Goal: Information Seeking & Learning: Learn about a topic

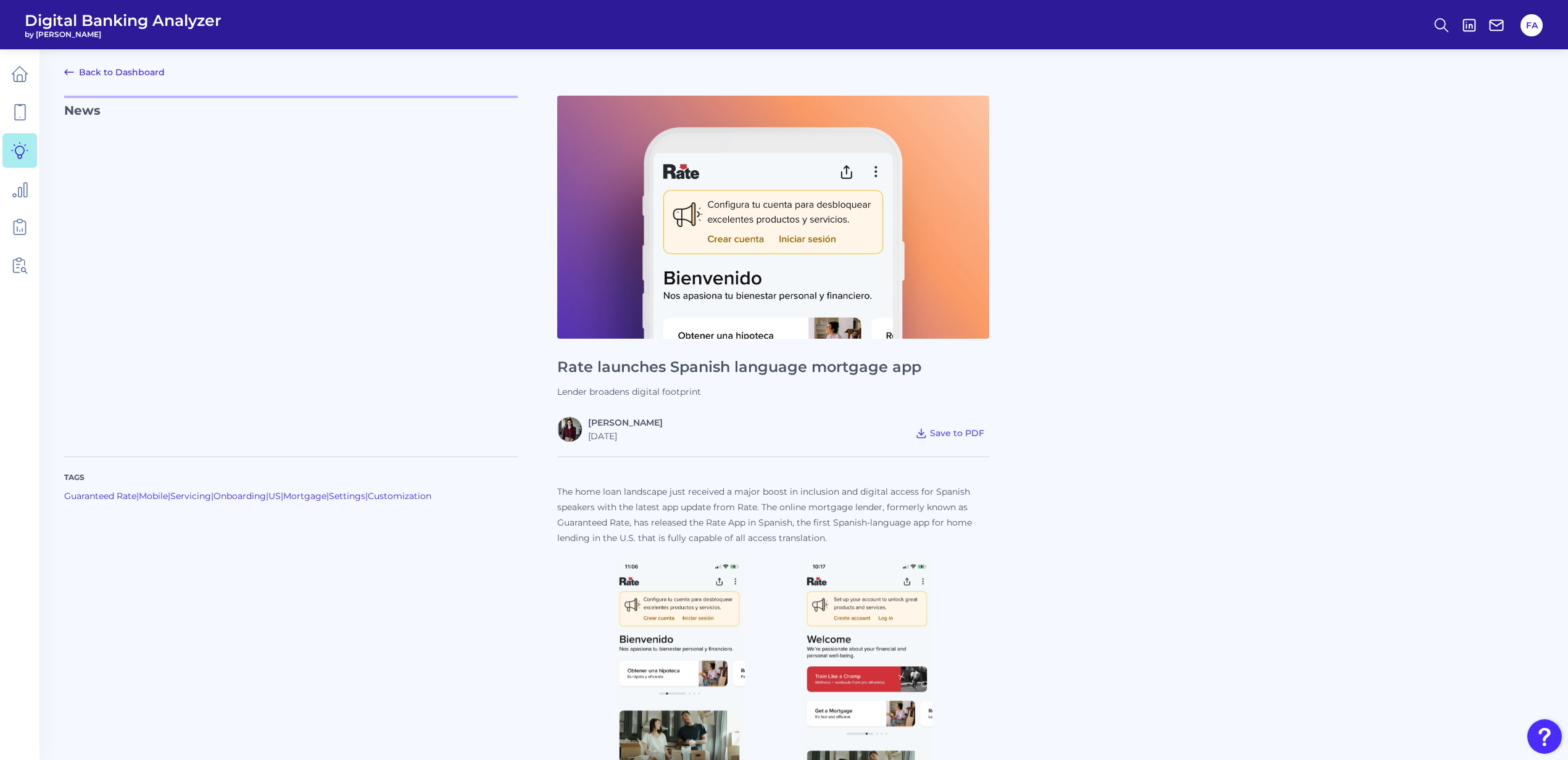
scroll to position [1193, 0]
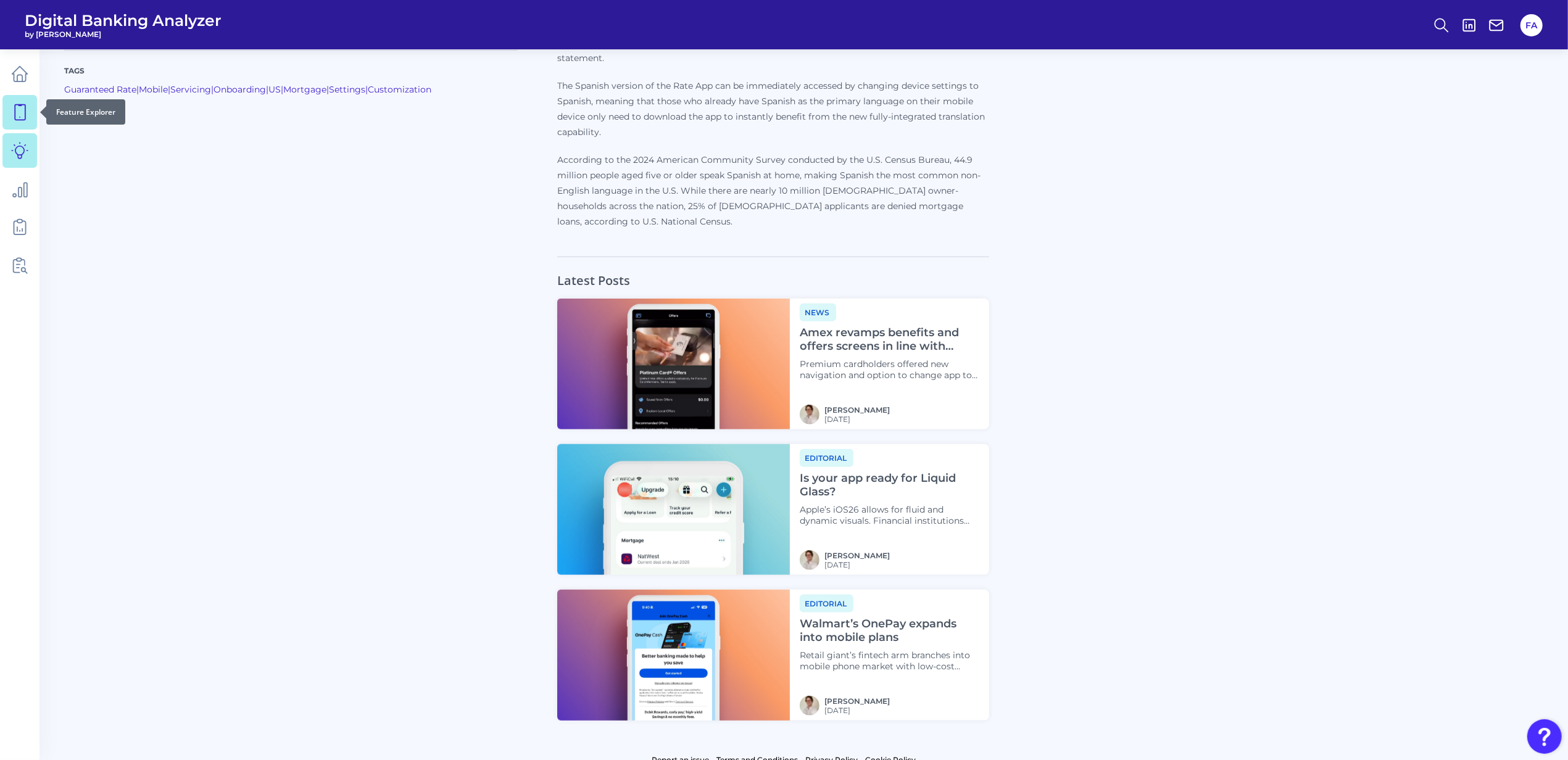
click at [30, 108] on link at bounding box center [20, 112] width 35 height 35
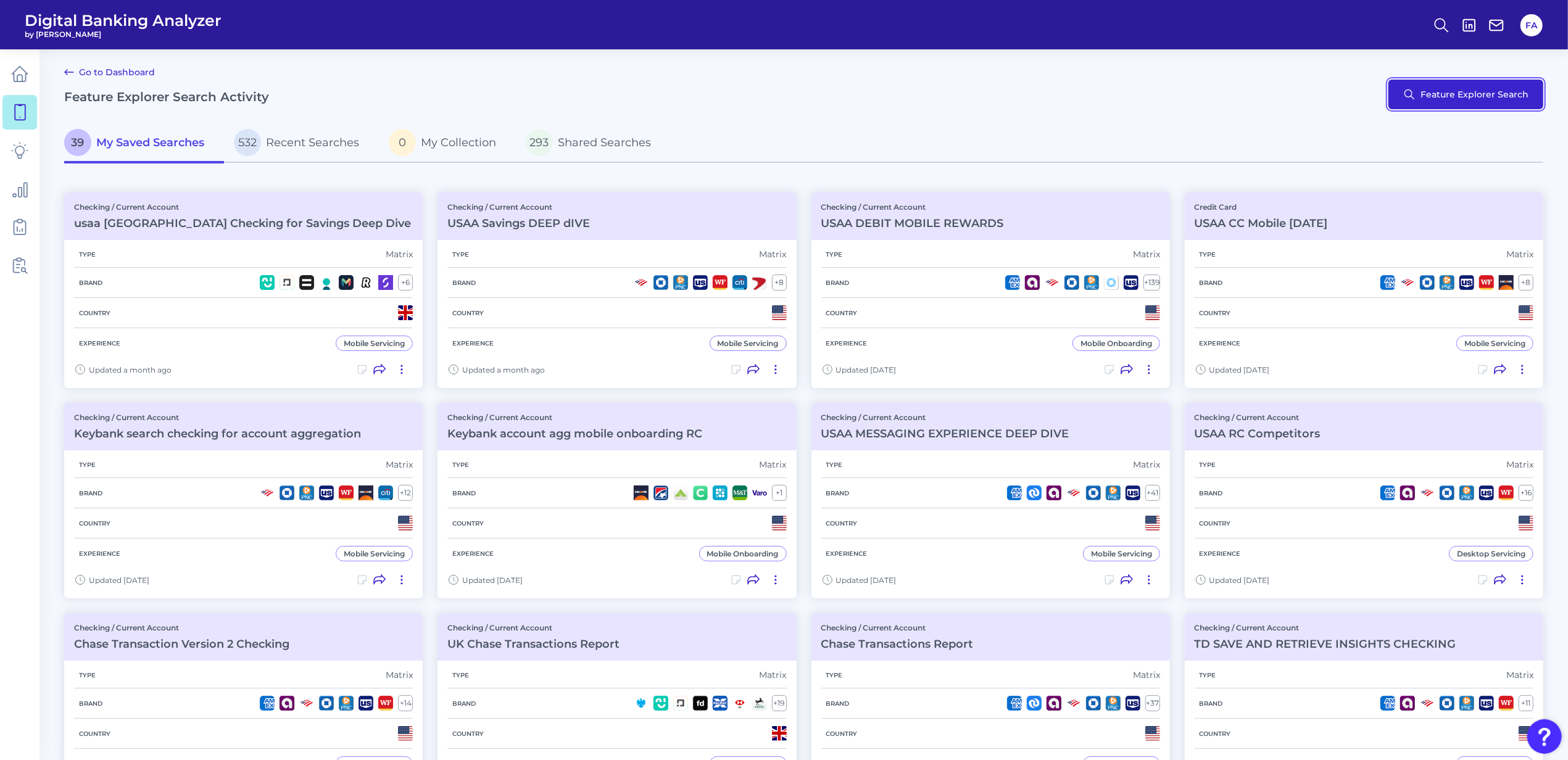
click at [1492, 101] on button "Feature Explorer Search" at bounding box center [1466, 94] width 155 height 30
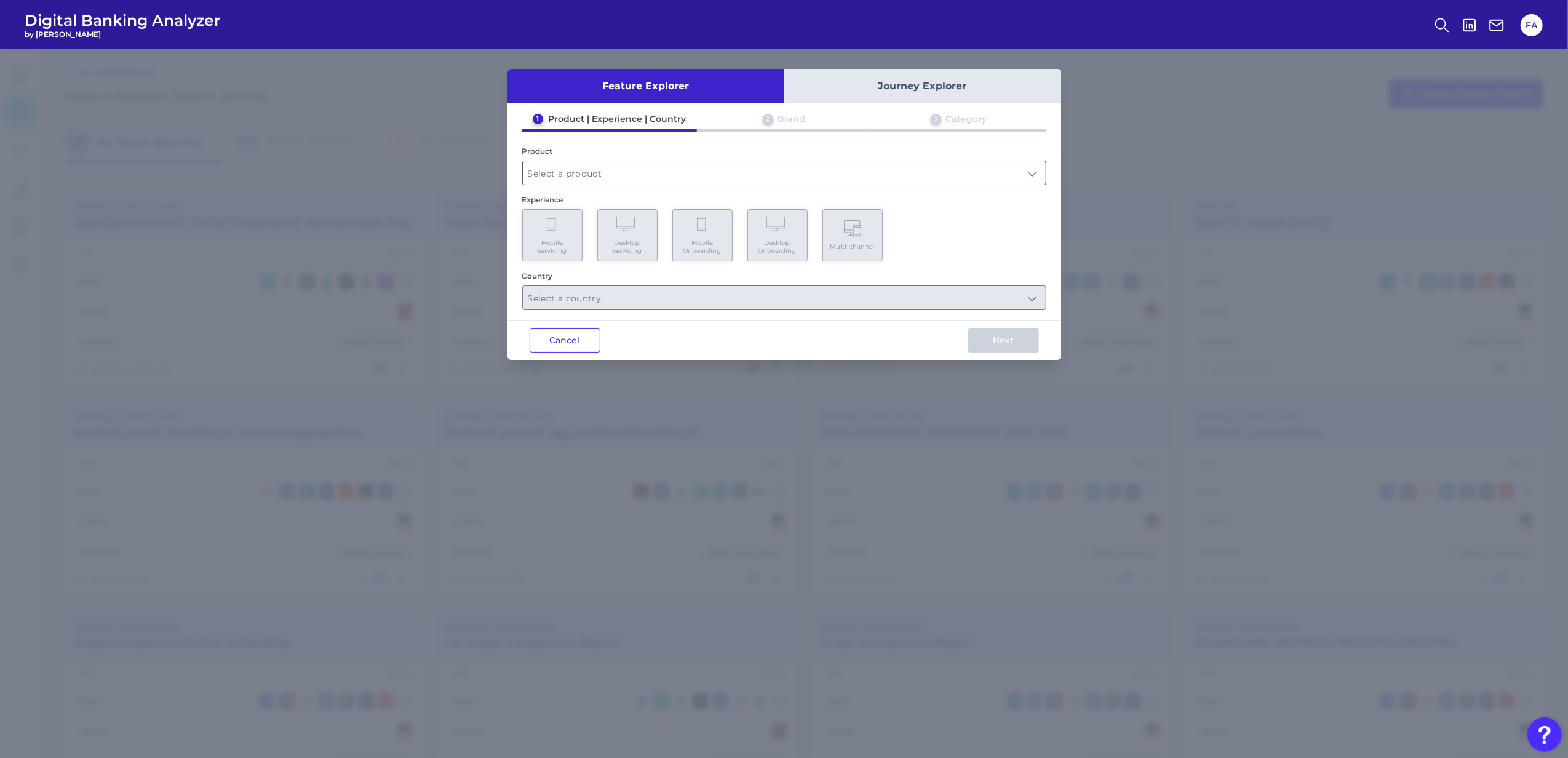
drag, startPoint x: 697, startPoint y: 165, endPoint x: 691, endPoint y: 173, distance: 10.0
click at [697, 166] on input "text" at bounding box center [785, 173] width 523 height 23
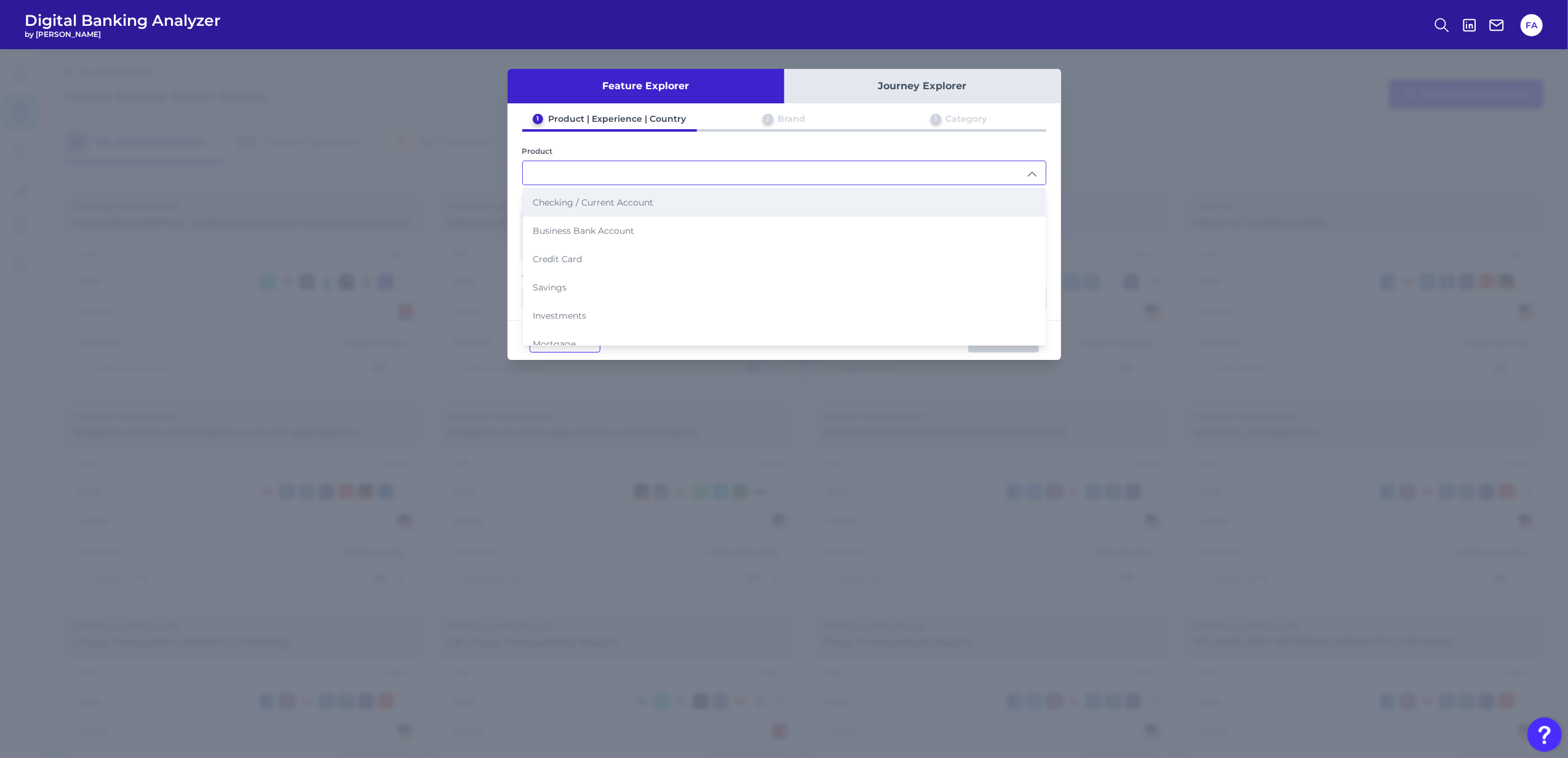
click at [631, 207] on span "Checking / Current Account" at bounding box center [593, 202] width 121 height 11
type input "Checking / Current Account"
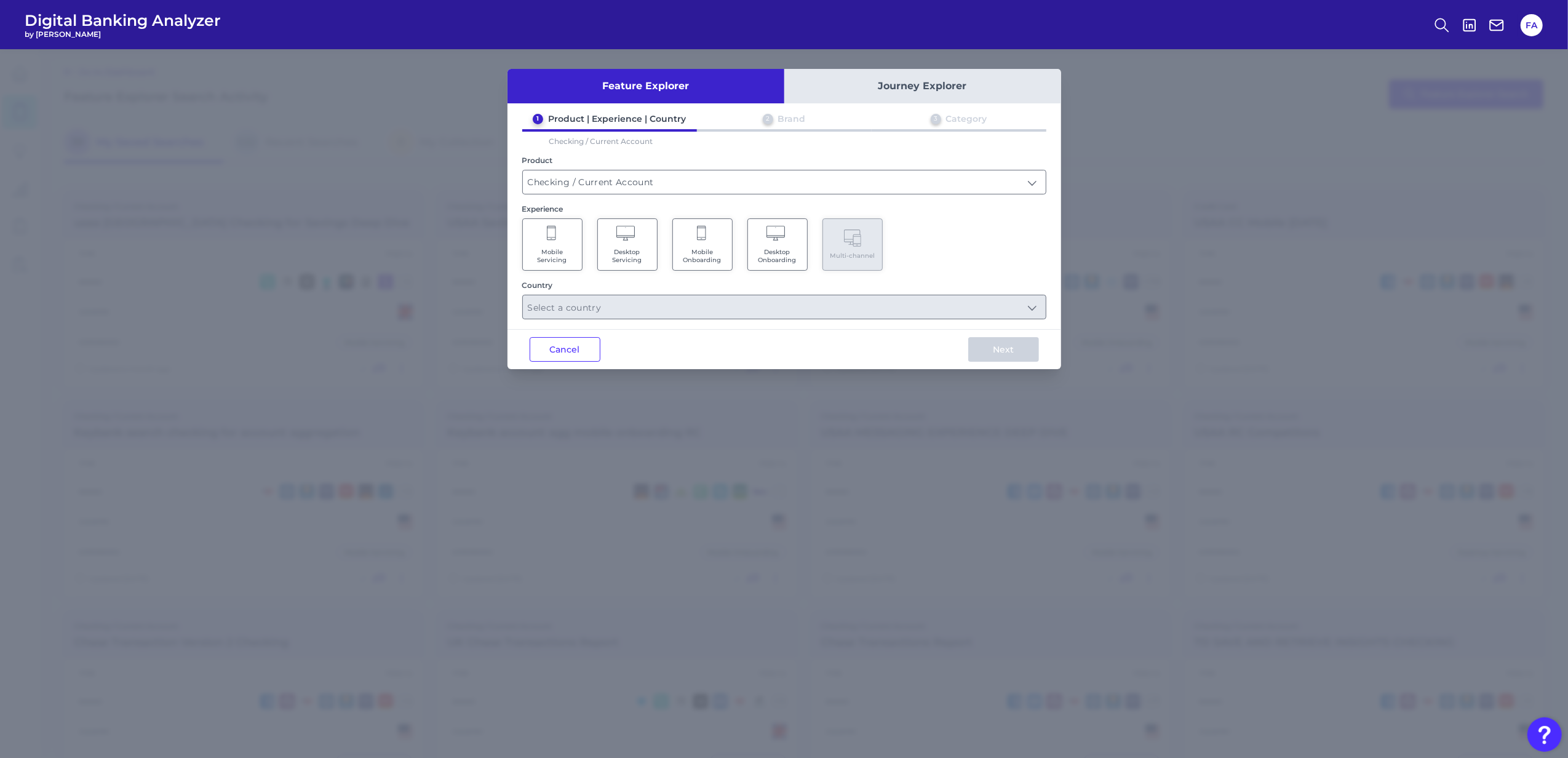
click at [544, 265] on Servicing "Mobile Servicing" at bounding box center [553, 244] width 60 height 52
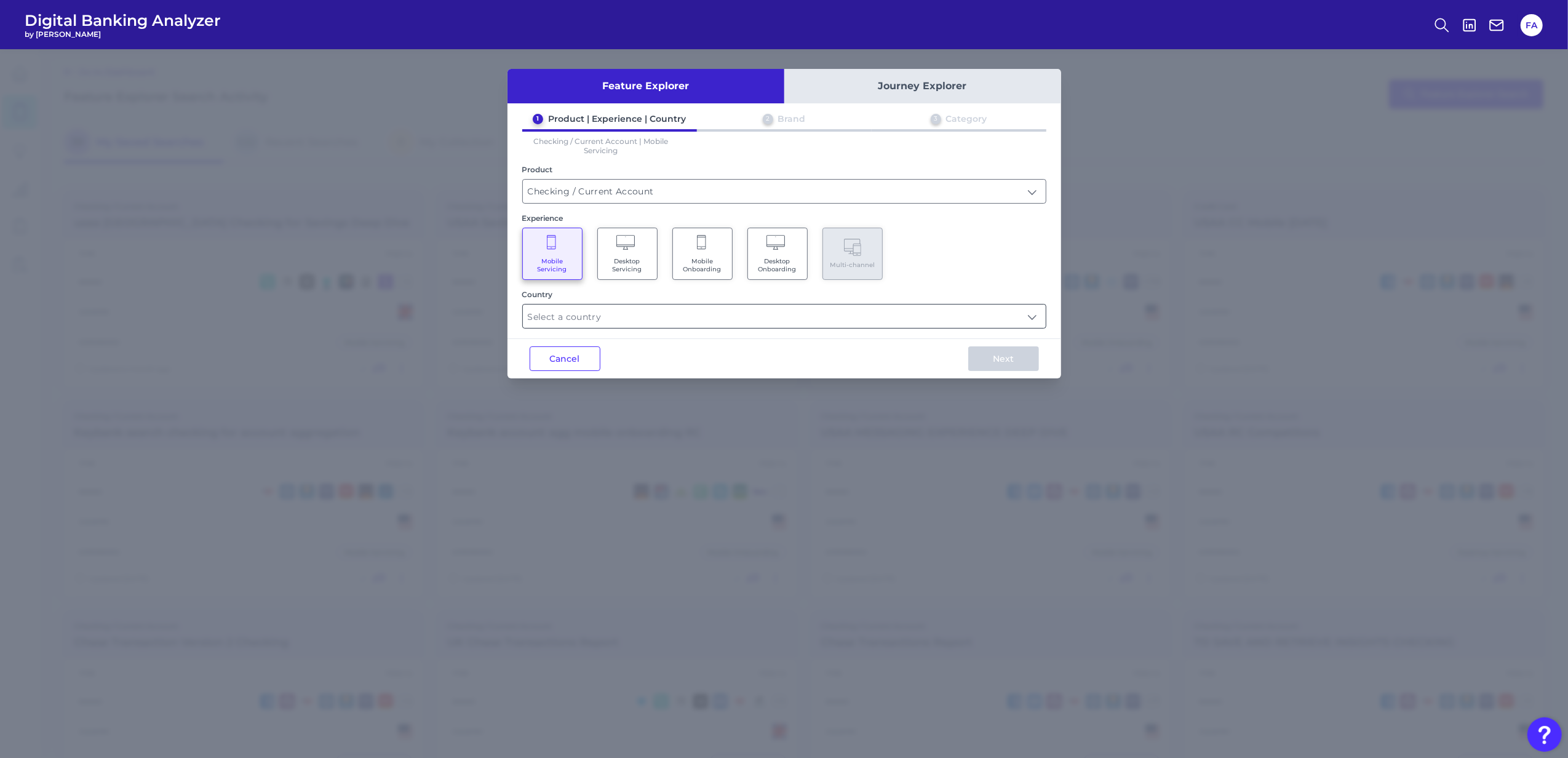
click at [927, 318] on input "text" at bounding box center [785, 316] width 523 height 23
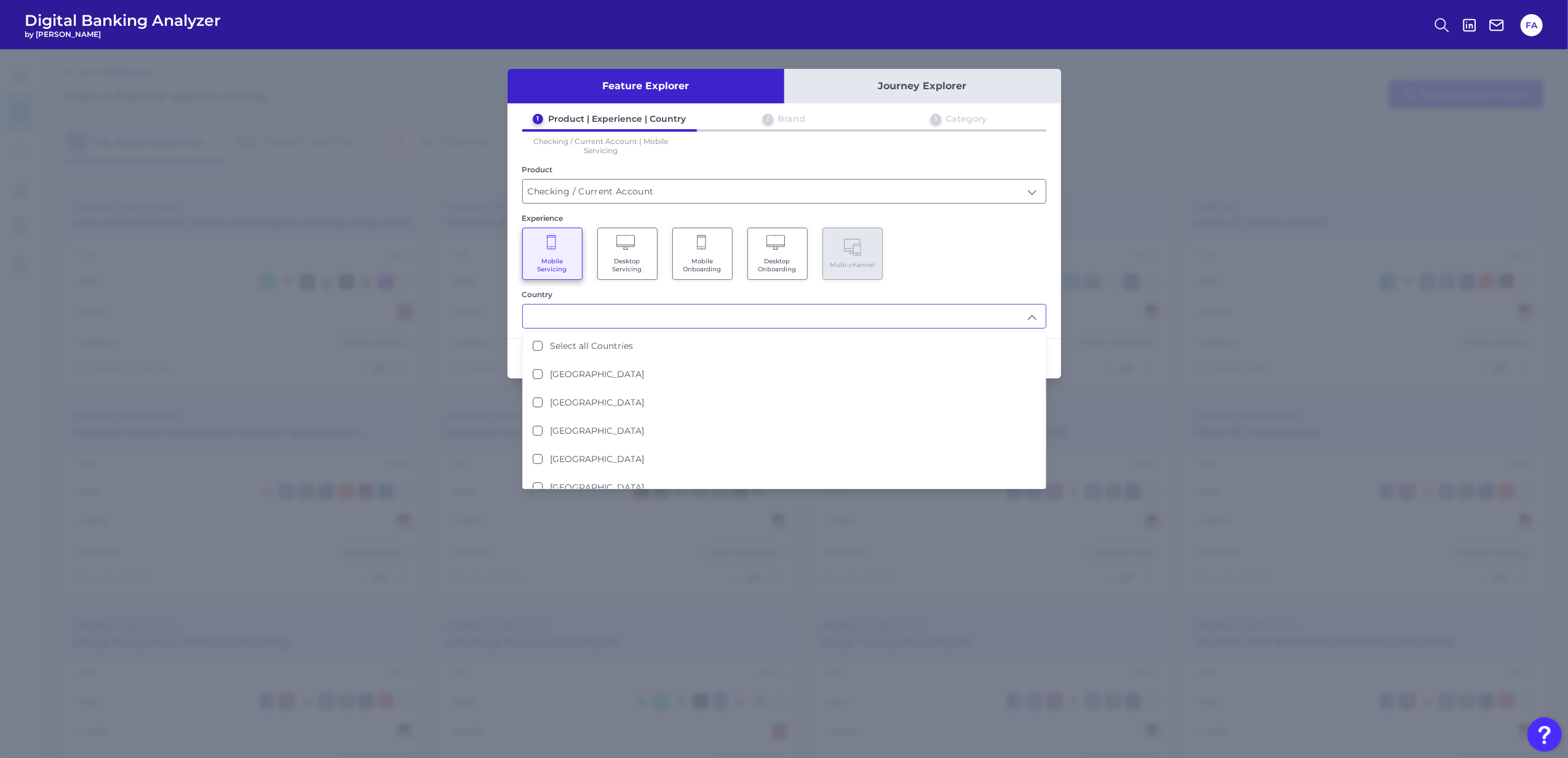
click at [945, 249] on div "Mobile Servicing Desktop Servicing Mobile Onboarding Desktop Onboarding Multi-c…" at bounding box center [785, 253] width 524 height 52
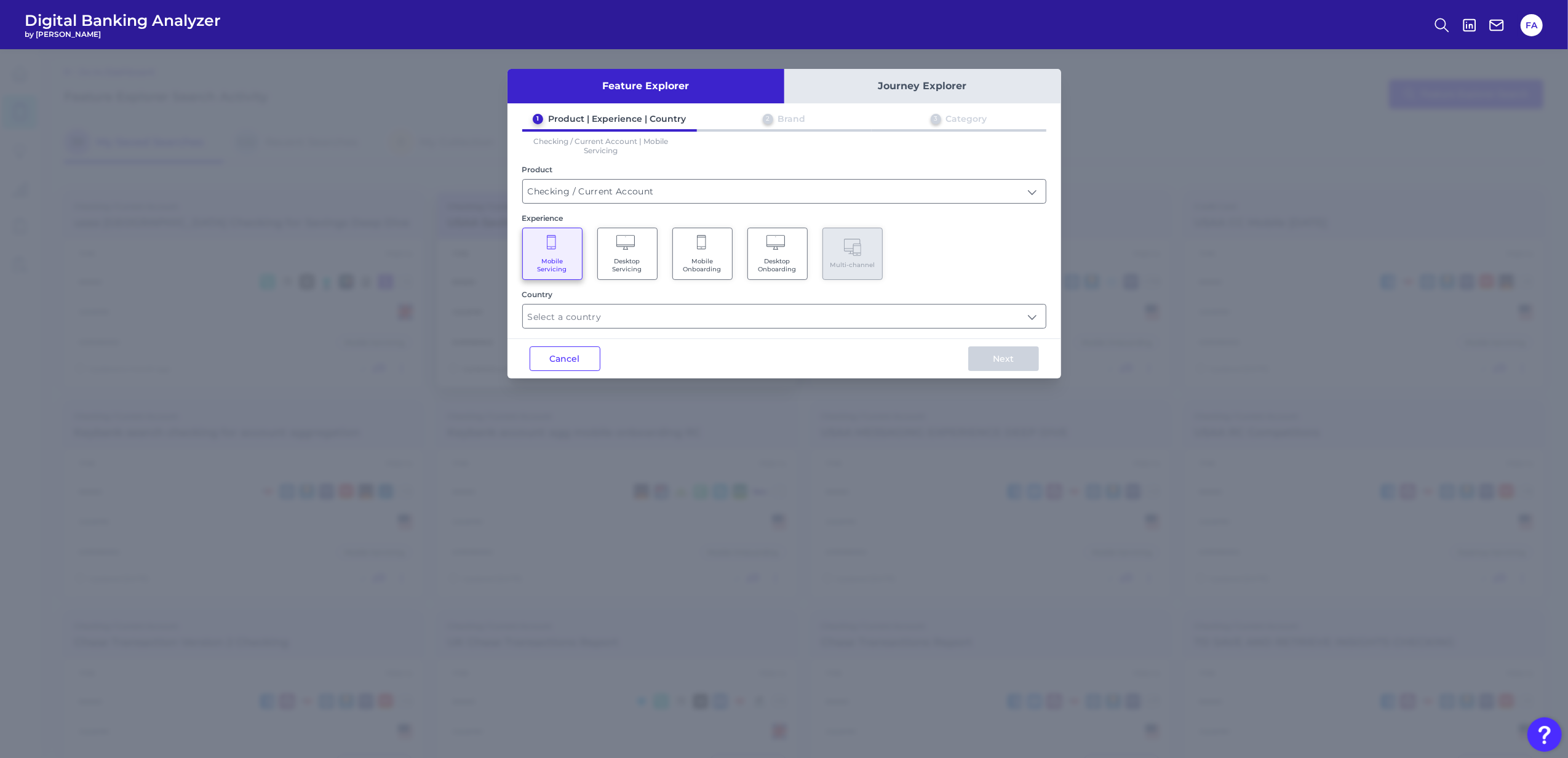
click at [572, 362] on button "Cancel" at bounding box center [565, 359] width 71 height 24
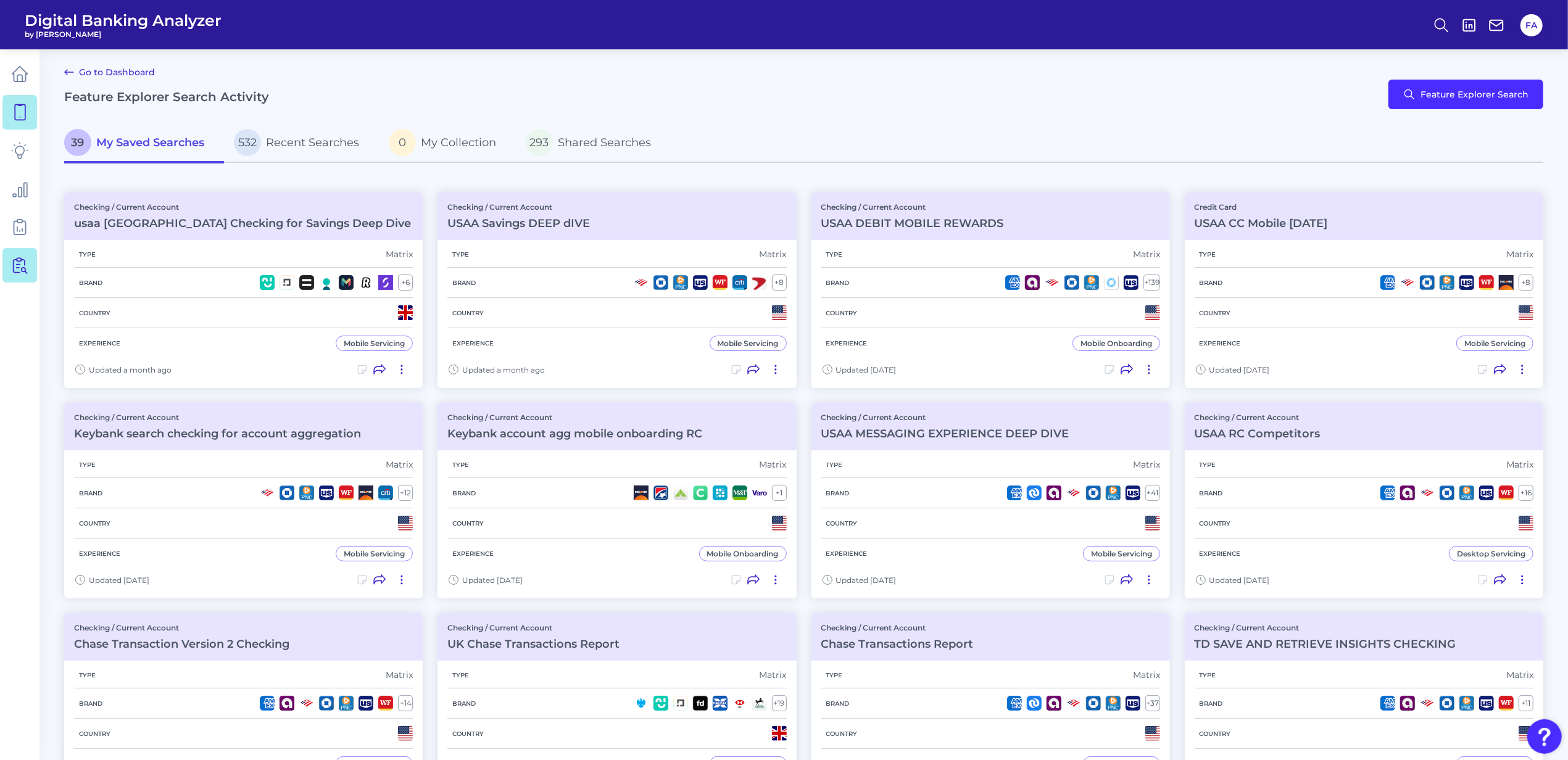
click at [1, 255] on nav at bounding box center [19, 405] width 39 height 711
click at [7, 263] on link at bounding box center [20, 266] width 35 height 35
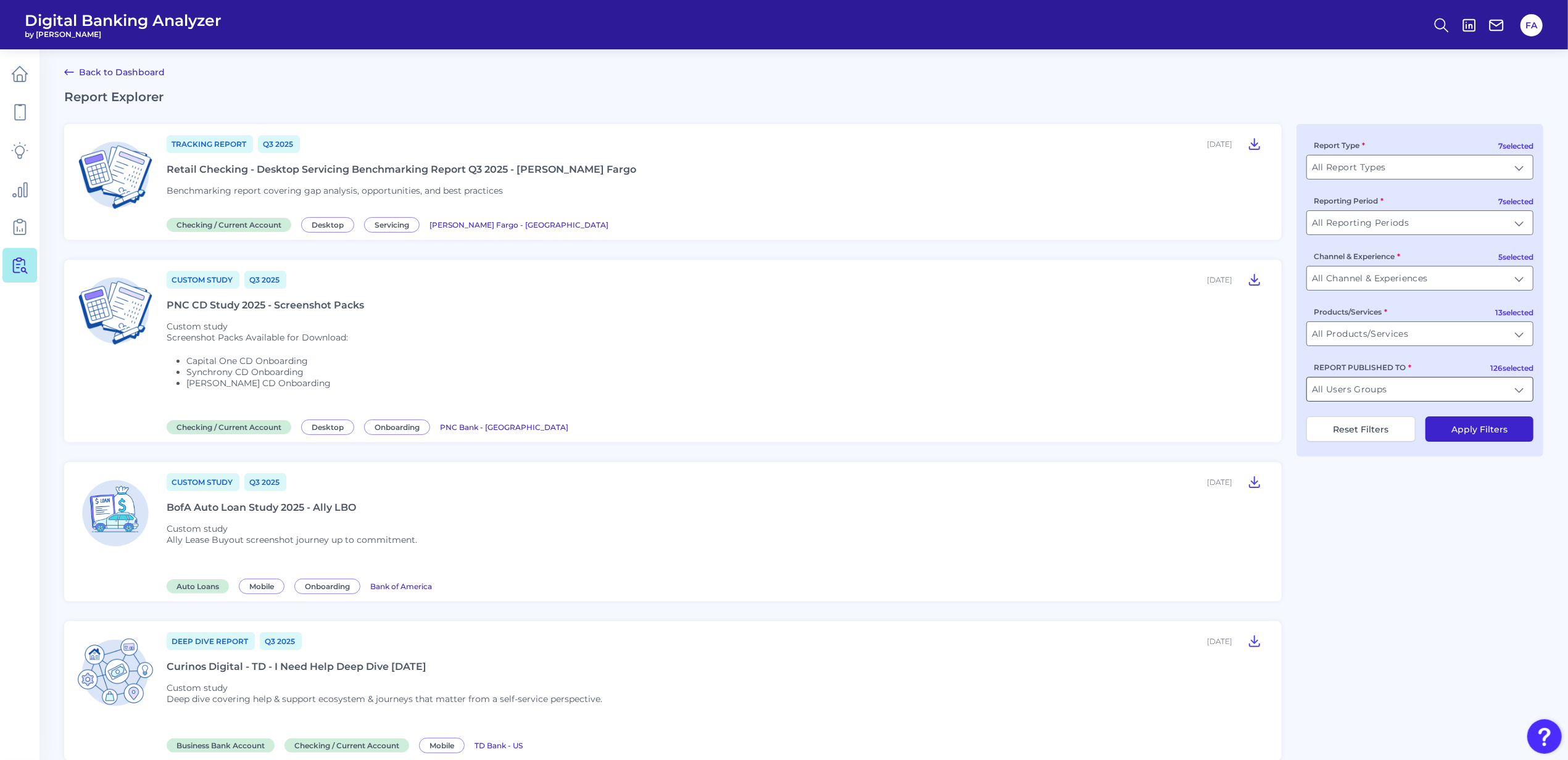
click at [1364, 391] on input "All Users Groups" at bounding box center [1420, 389] width 226 height 23
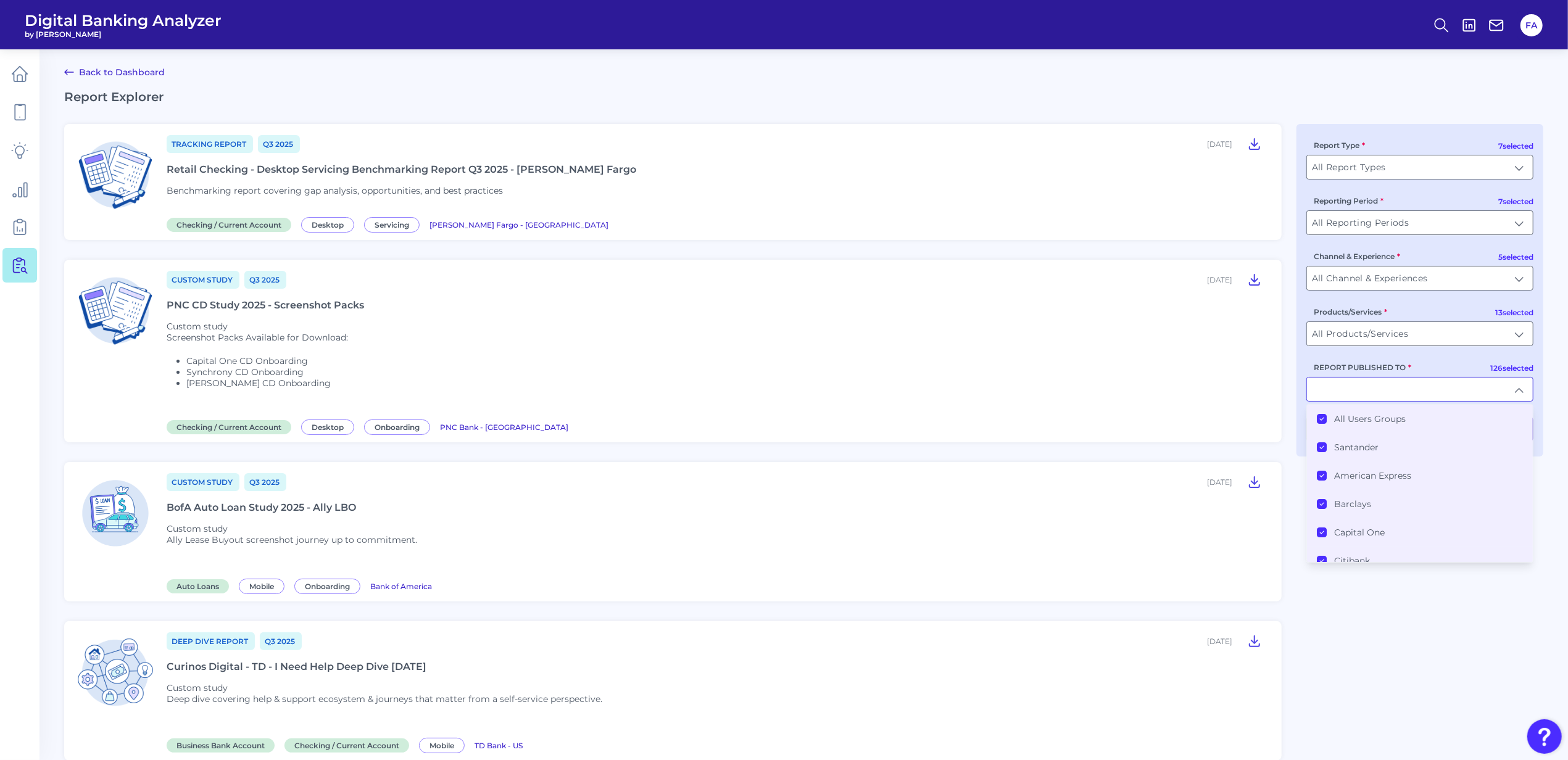
click at [1375, 428] on li "All Users Groups" at bounding box center [1420, 419] width 226 height 28
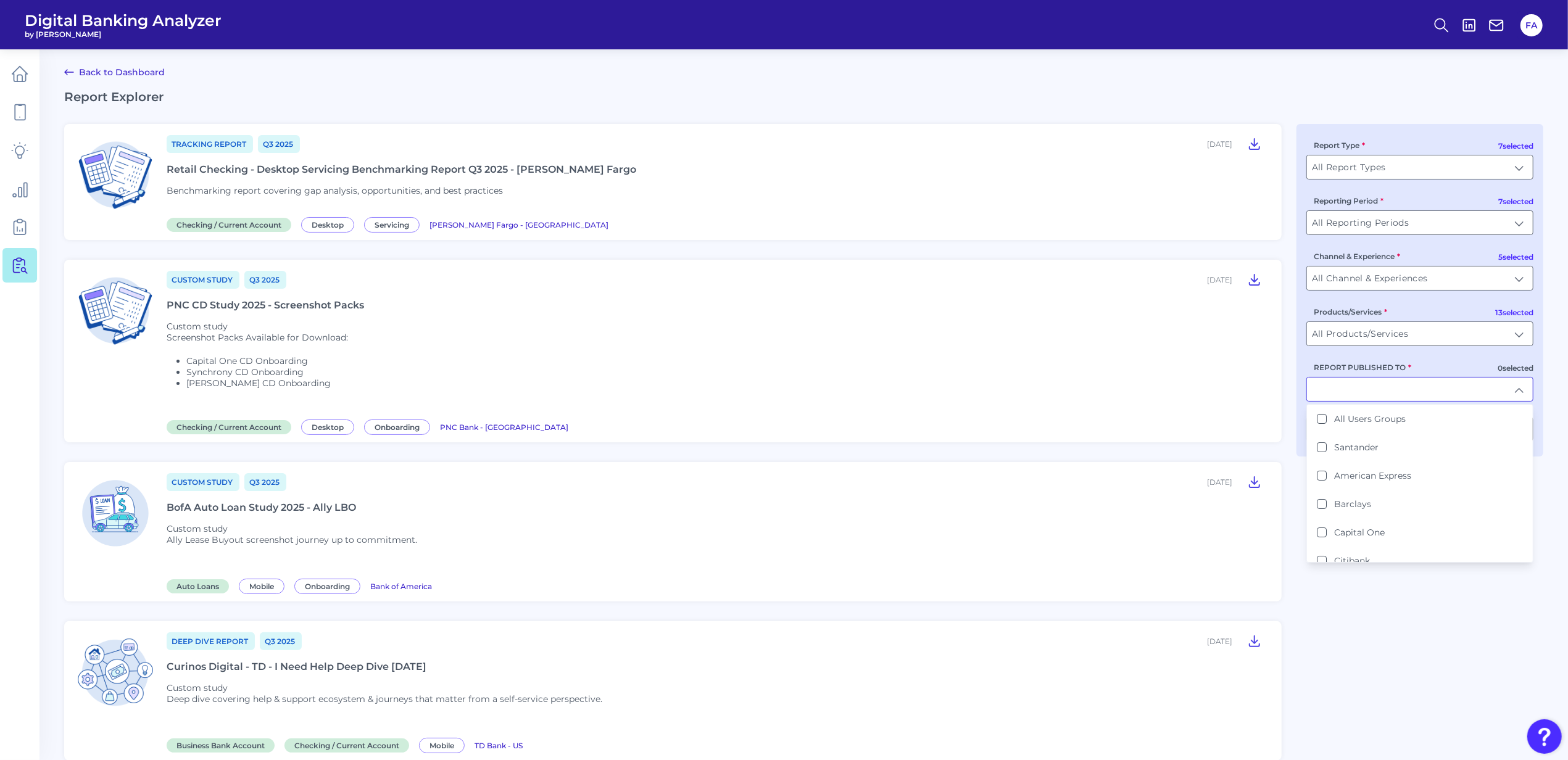
click at [1355, 400] on input "REPORT PUBLISHED TO" at bounding box center [1420, 389] width 226 height 23
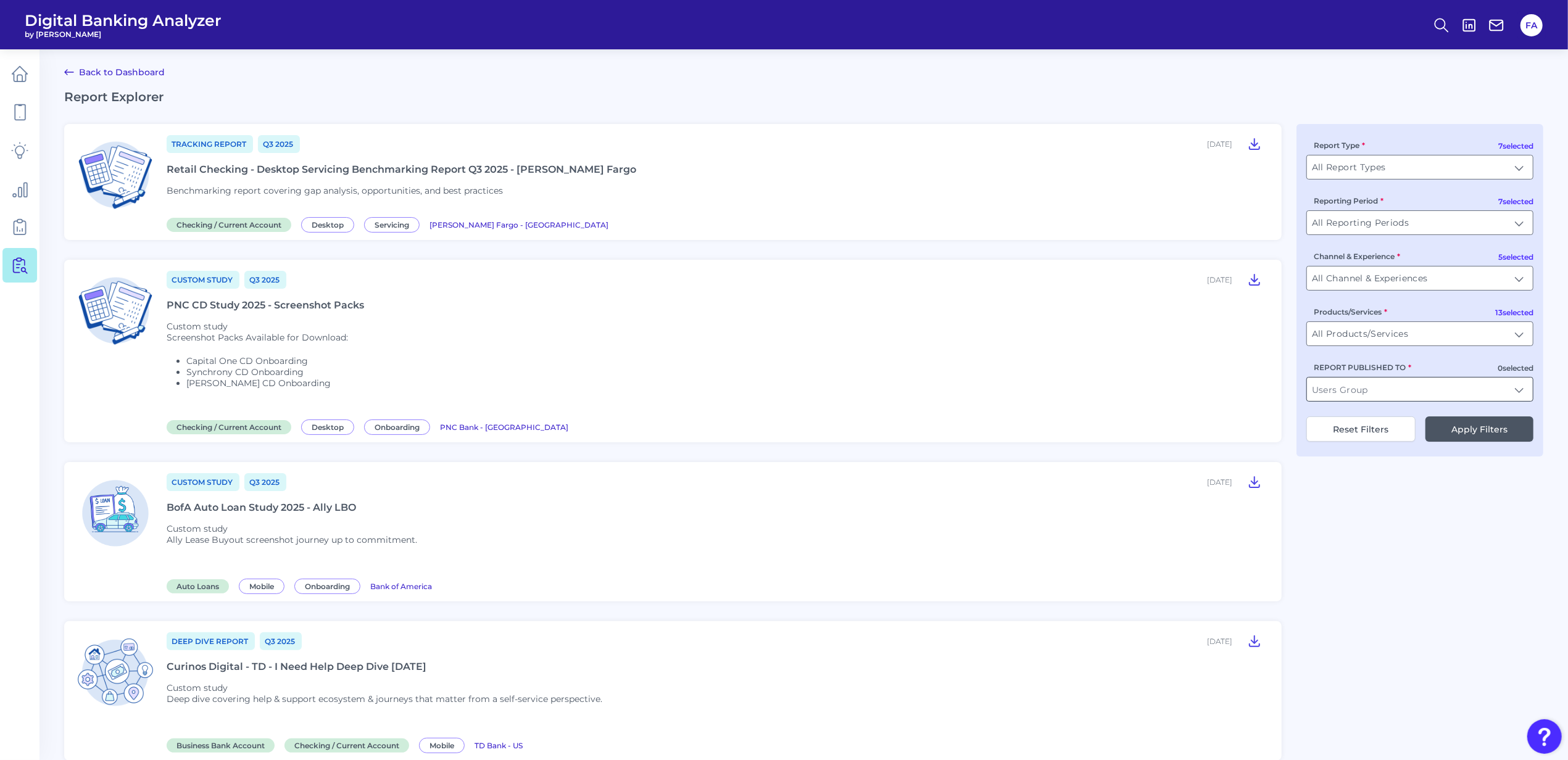
click at [1356, 382] on input "REPORT PUBLISHED TO" at bounding box center [1420, 389] width 226 height 23
click at [1323, 429] on li "TD Bank" at bounding box center [1420, 419] width 226 height 28
type input "TD Bank"
click at [1410, 408] on div "7 selected Report Type All Report Types All Report Types 7 selected Reporting P…" at bounding box center [1420, 290] width 247 height 333
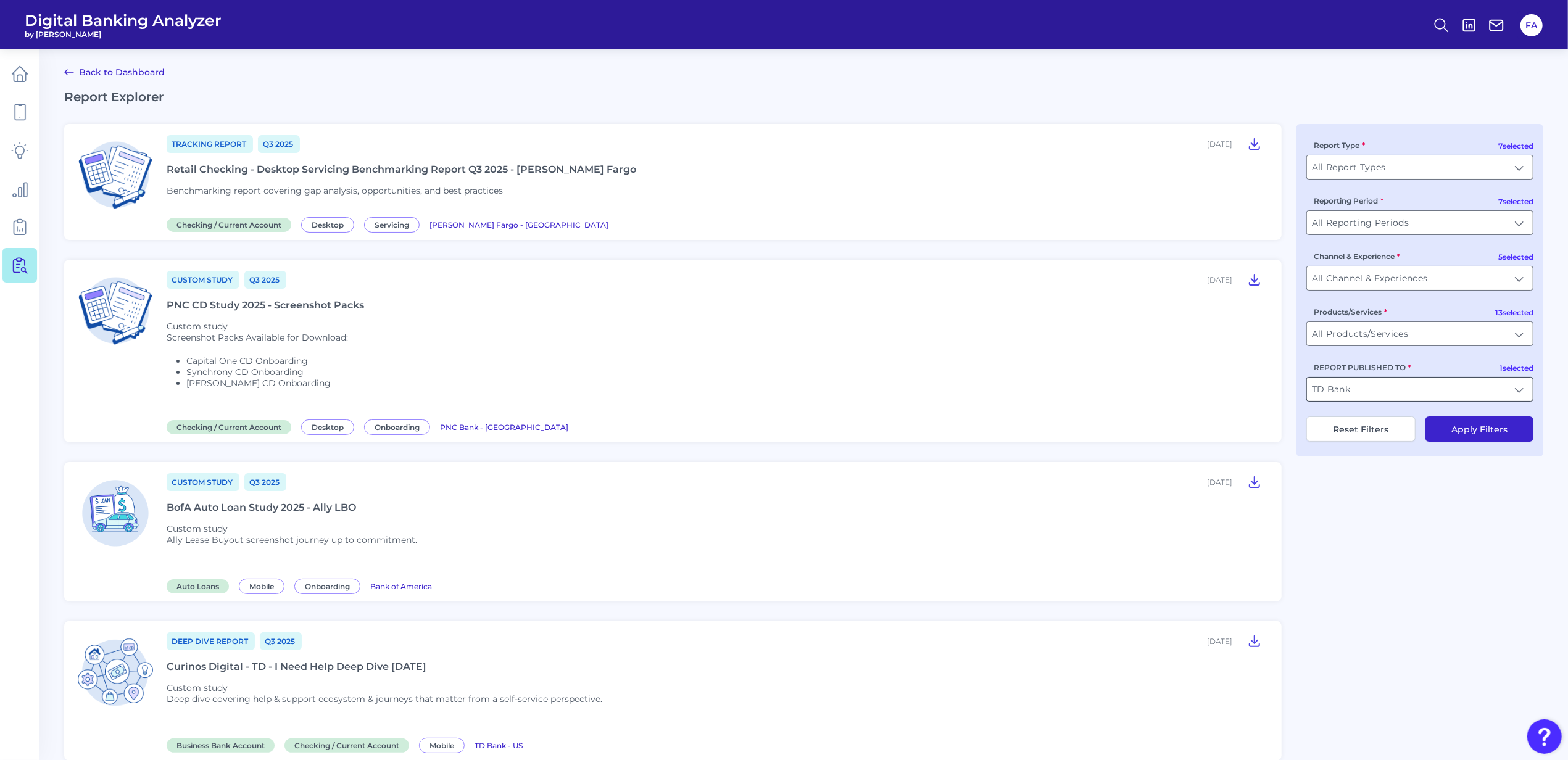
click at [1403, 396] on input "TD Bank" at bounding box center [1420, 389] width 226 height 23
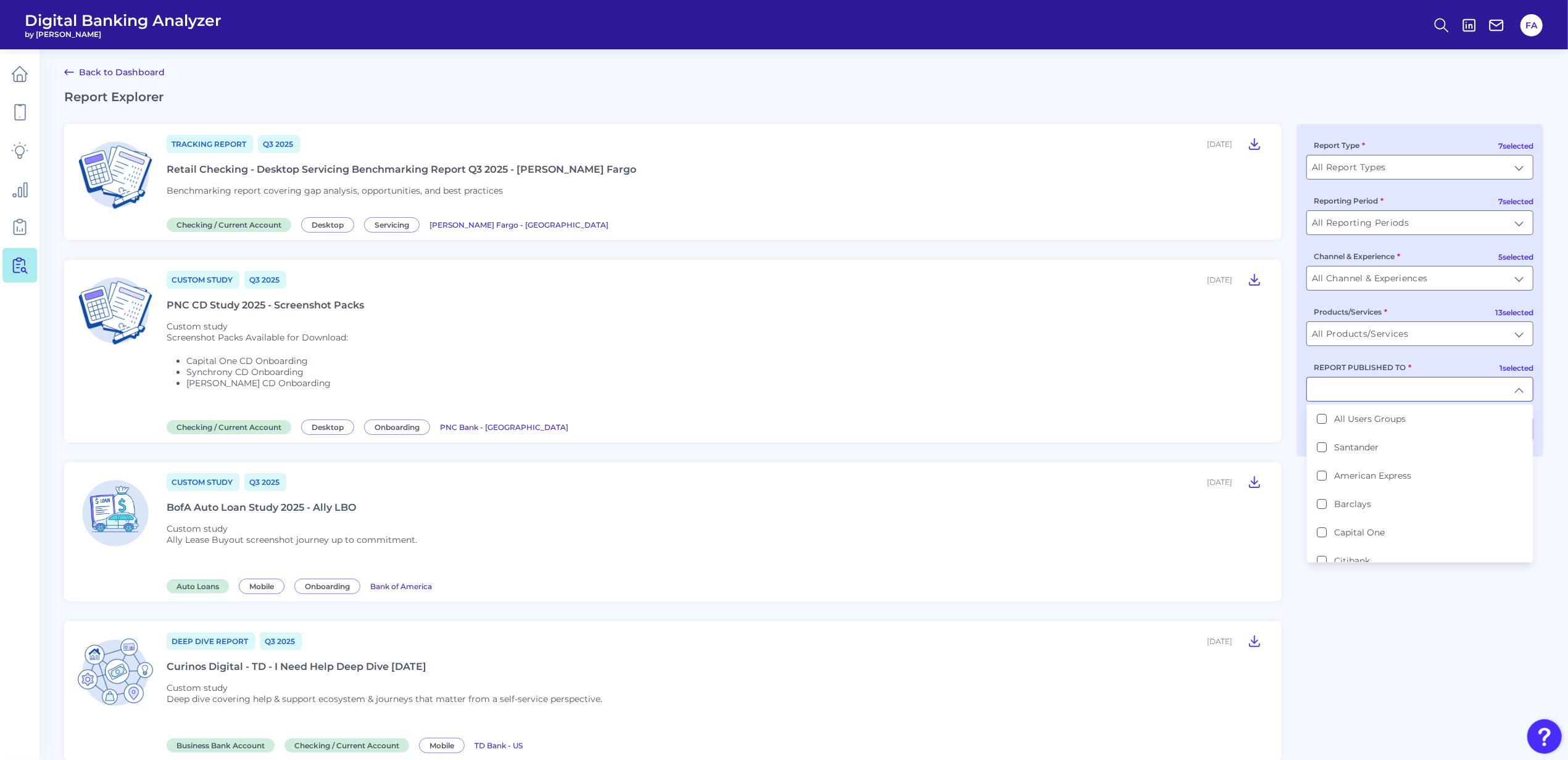
click at [1402, 396] on input "REPORT PUBLISHED TO" at bounding box center [1420, 389] width 226 height 23
type input "TD Bank"
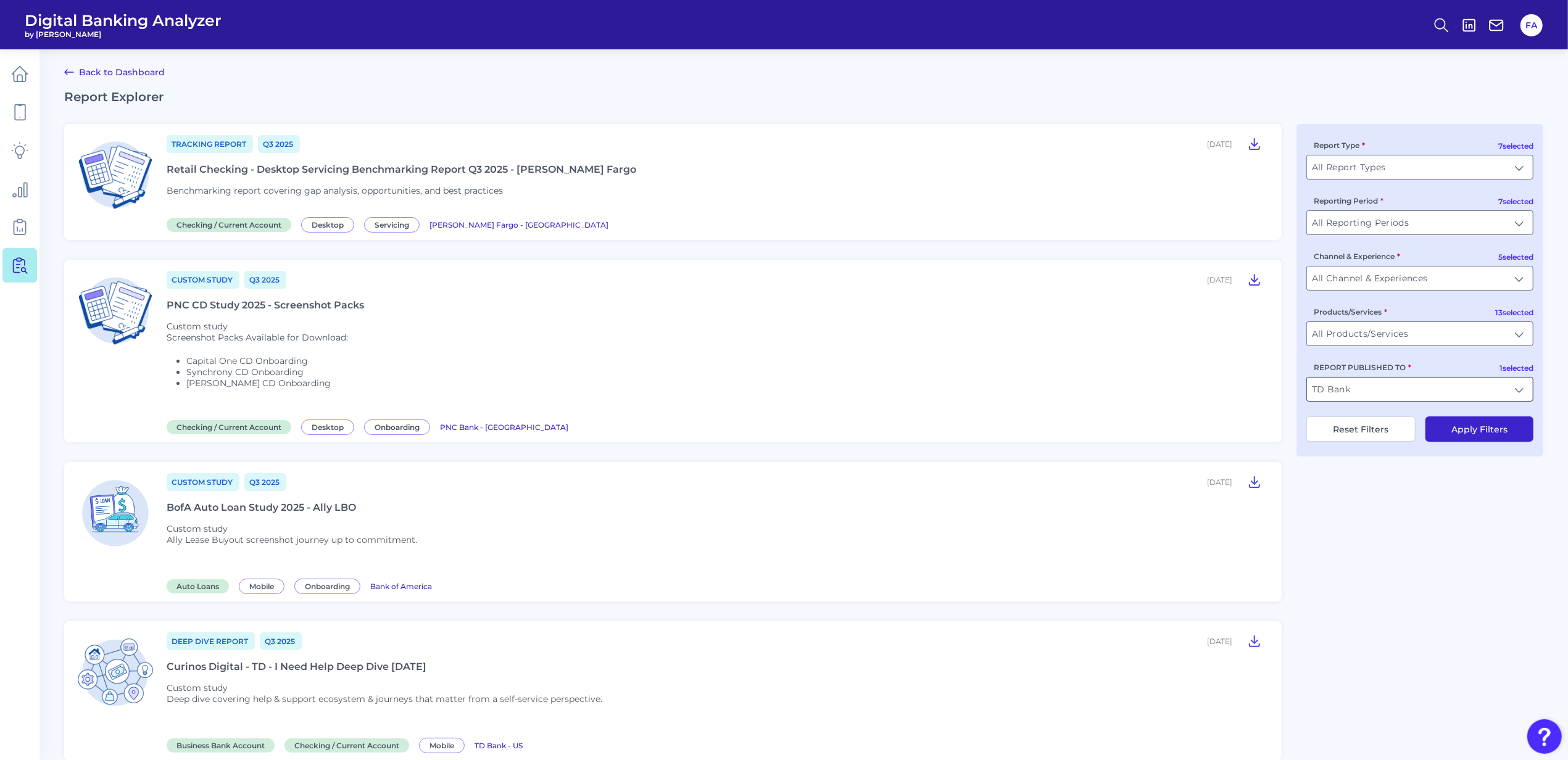
click at [1403, 401] on input "TD Bank" at bounding box center [1420, 389] width 226 height 23
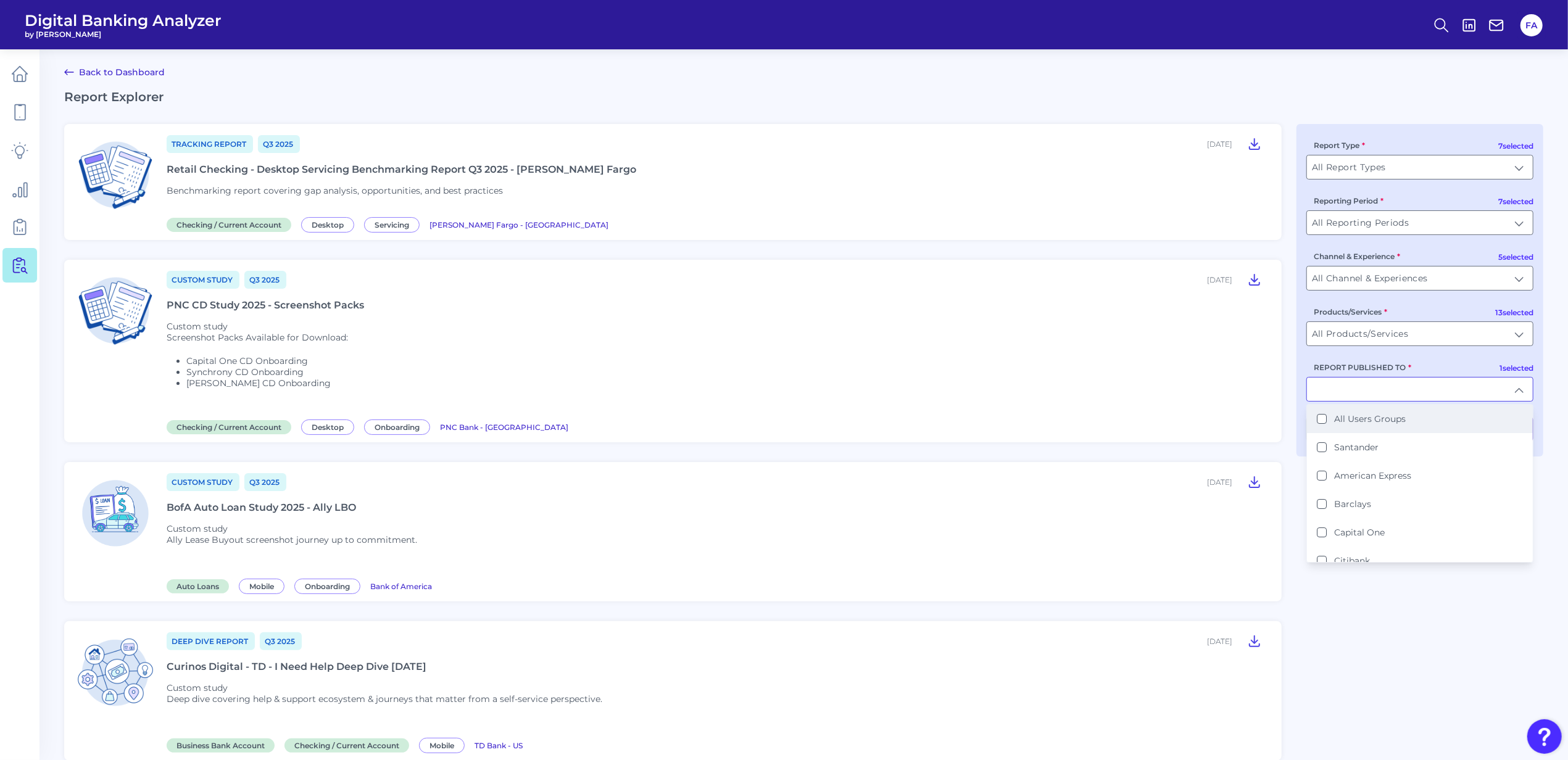
click at [1396, 425] on label "All Users Groups" at bounding box center [1370, 418] width 72 height 11
type input "All Users Groups"
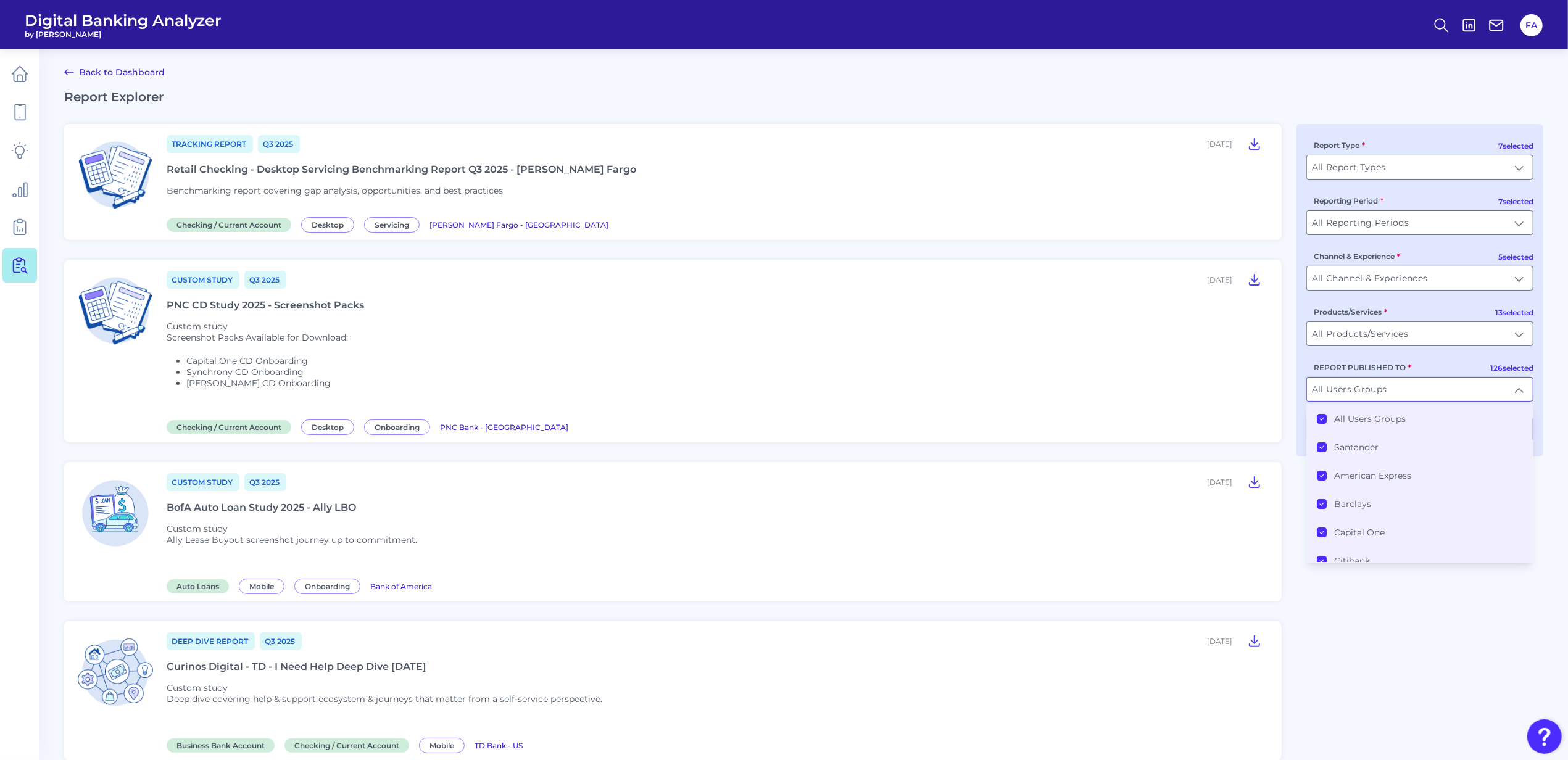
click at [1396, 424] on label "All Users Groups" at bounding box center [1370, 418] width 72 height 11
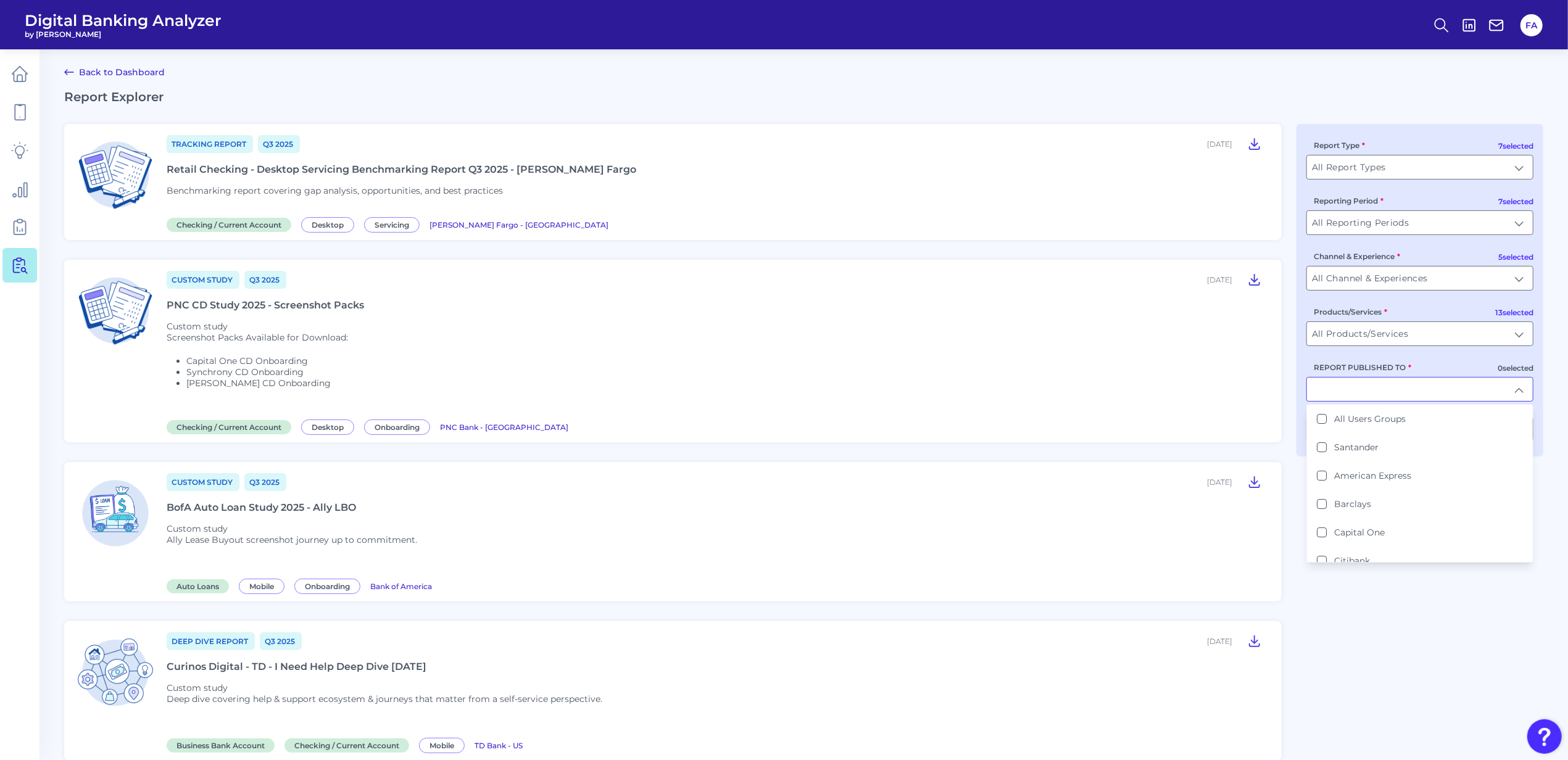
click at [1386, 393] on input "REPORT PUBLISHED TO" at bounding box center [1420, 389] width 226 height 23
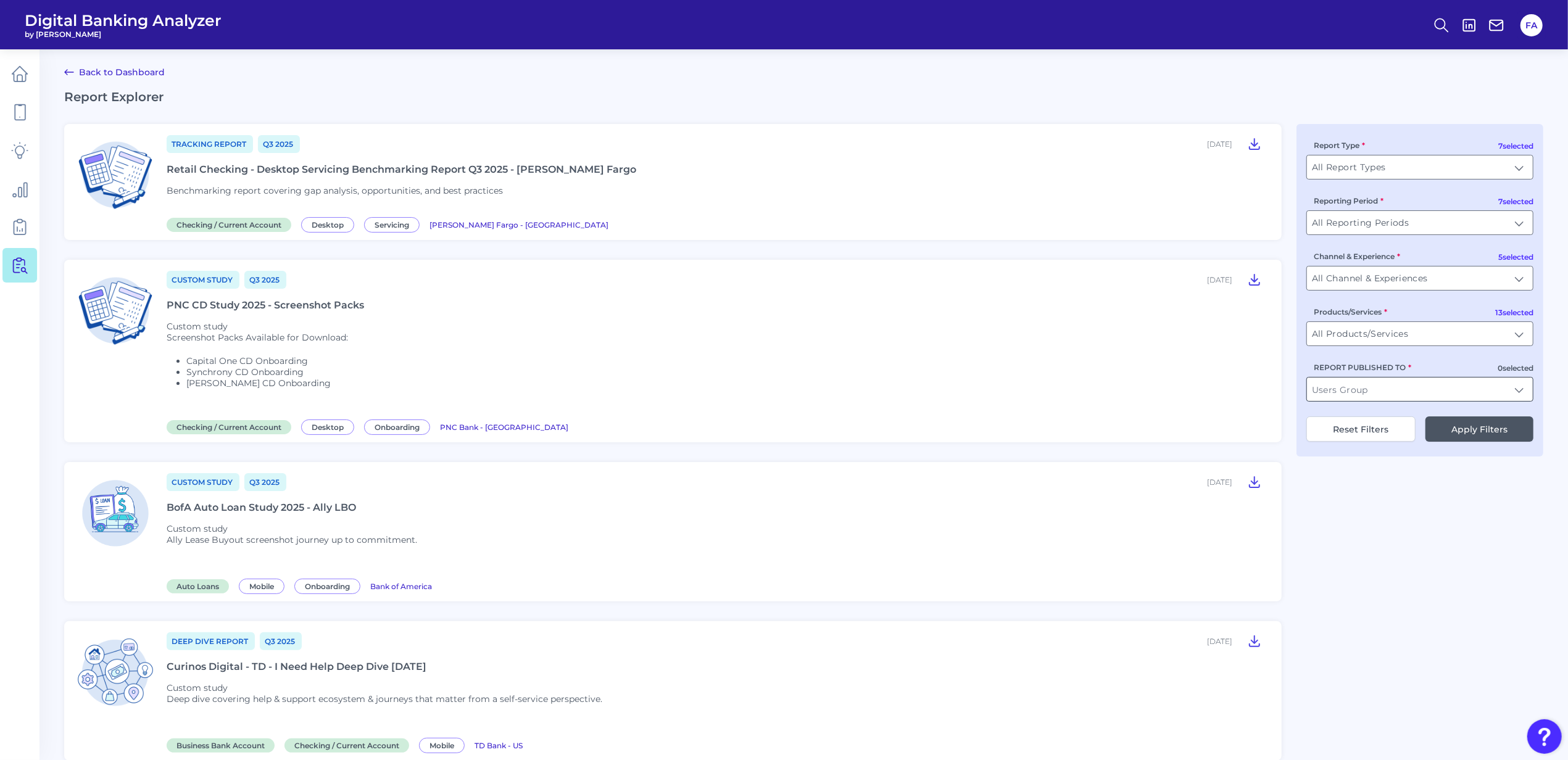
click at [1380, 384] on input "REPORT PUBLISHED TO" at bounding box center [1420, 389] width 226 height 23
type input "PNC"
drag, startPoint x: 1356, startPoint y: 425, endPoint x: 1354, endPoint y: 411, distance: 14.1
click at [1356, 425] on li "PNC" at bounding box center [1420, 419] width 226 height 28
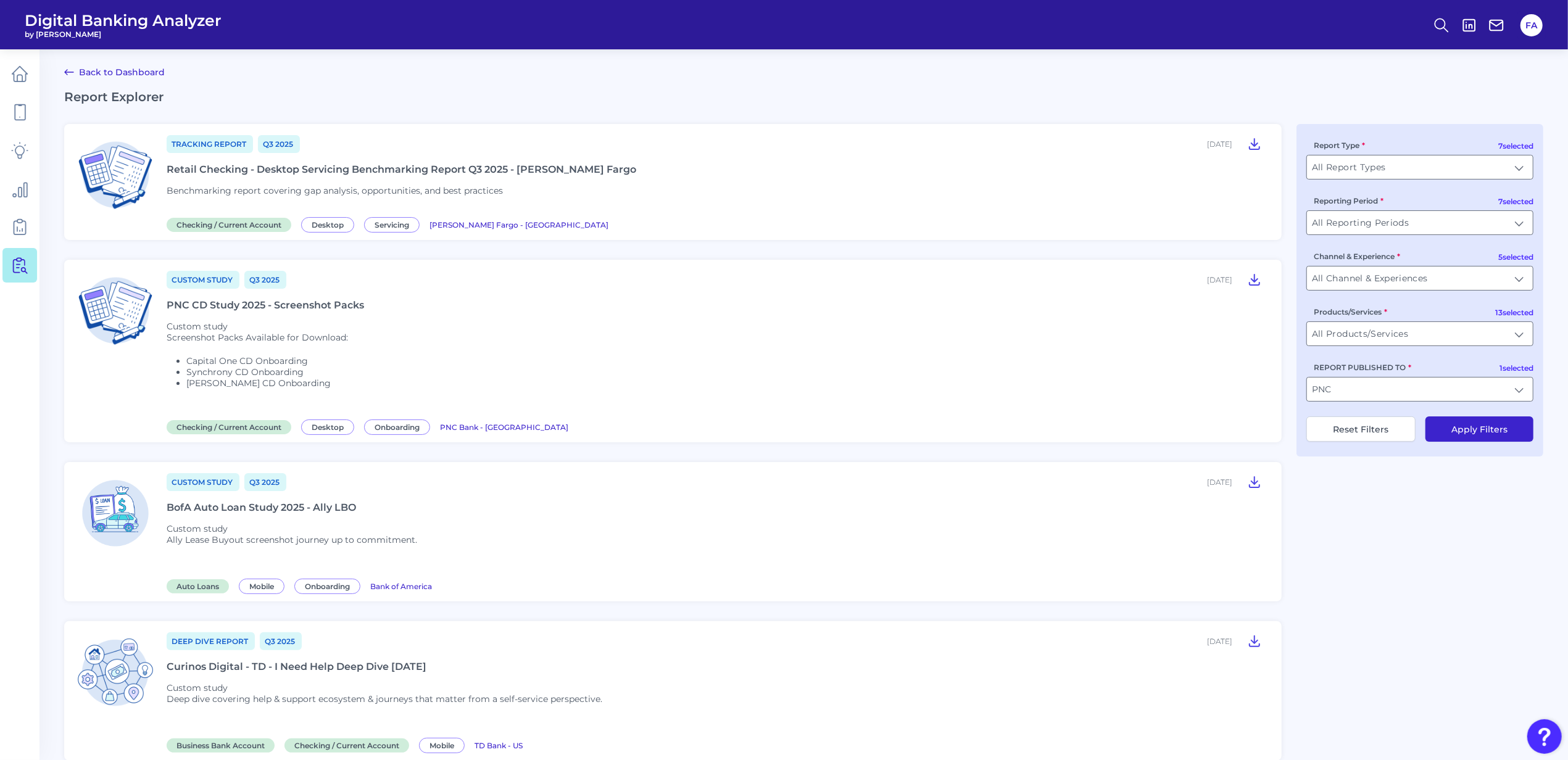
click at [1454, 440] on button "Apply Filters" at bounding box center [1480, 429] width 108 height 25
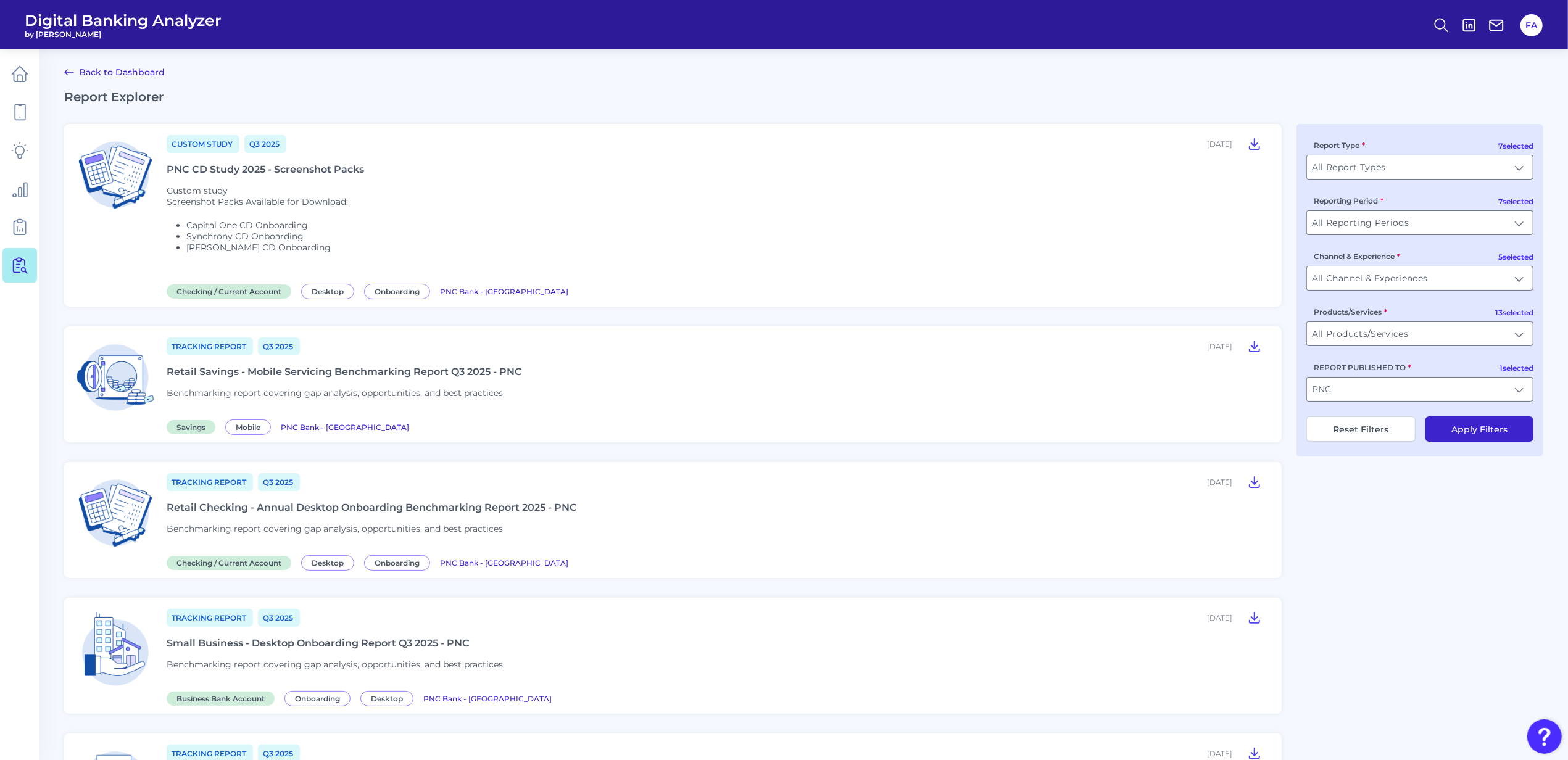
click at [386, 233] on div "Custom Study Q3 2025 September 26, 2025 PNC CD Study 2025 - Screenshot Packs Cu…" at bounding box center [716, 215] width 1101 height 163
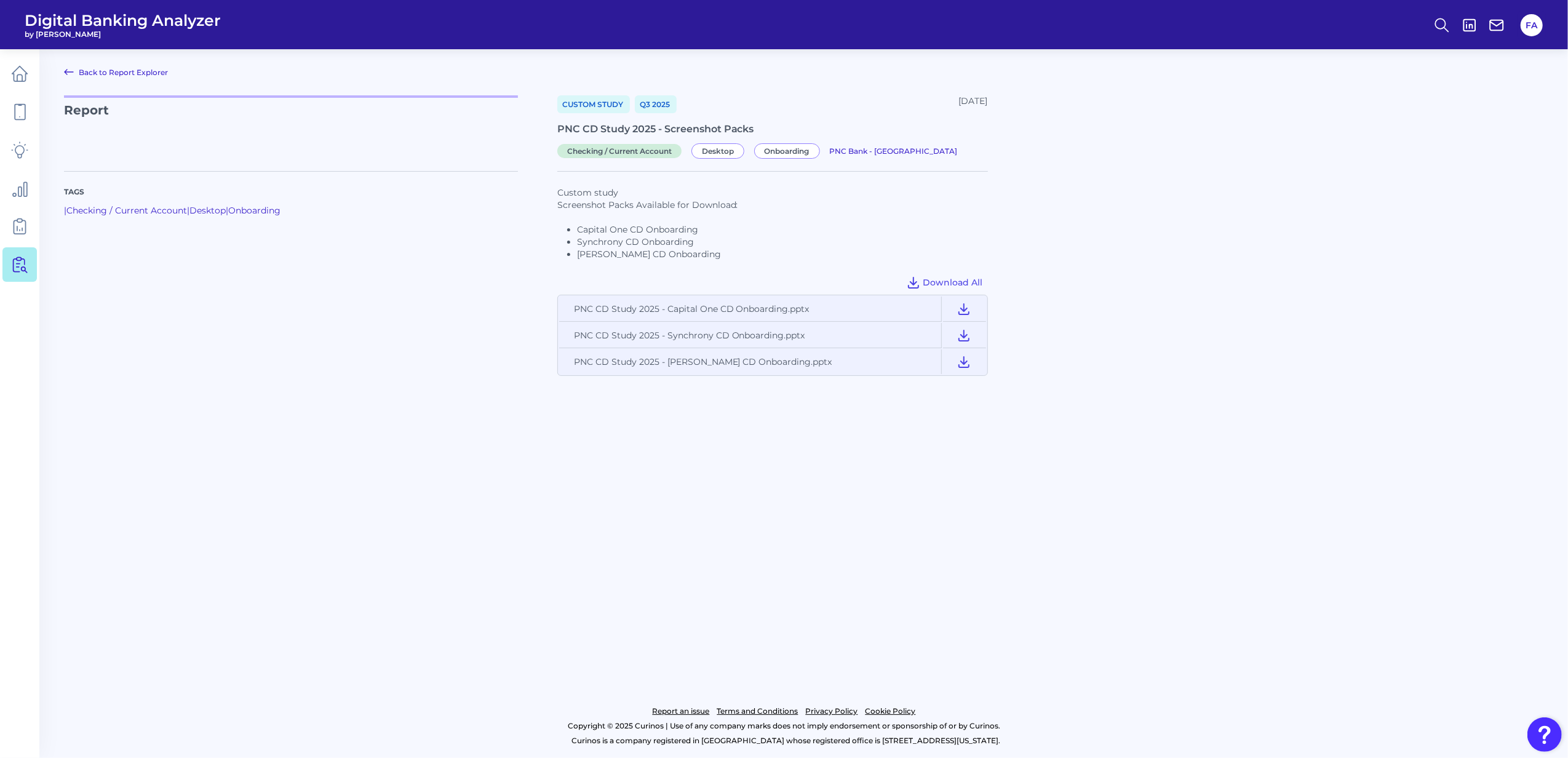
click at [1114, 471] on main "Back to Report Explorer Report Custom Study Q3 2025 September 26, 2025 PNC CD S…" at bounding box center [784, 379] width 1568 height 758
click at [21, 78] on icon at bounding box center [19, 73] width 17 height 17
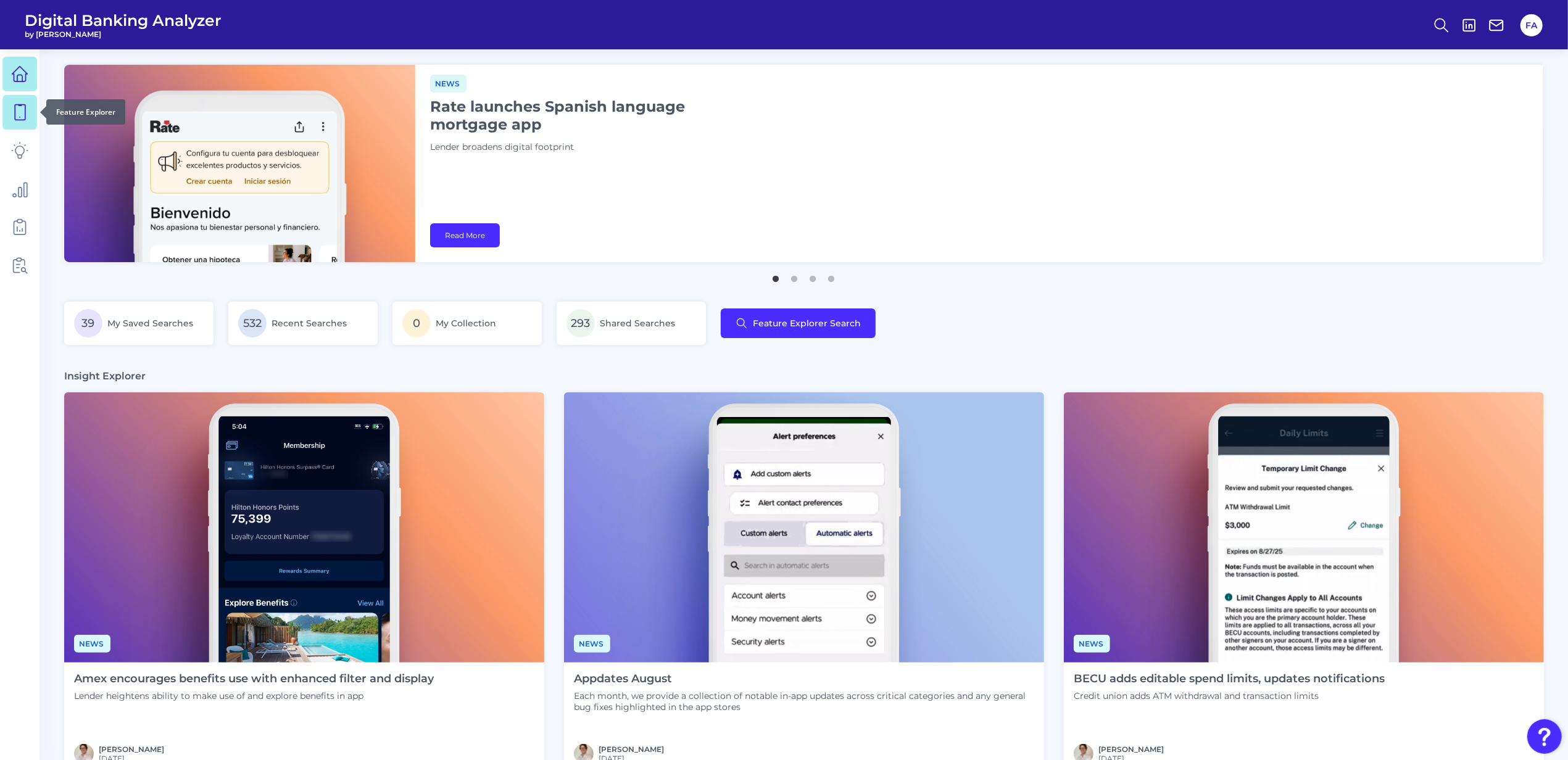
click at [27, 114] on link at bounding box center [20, 112] width 35 height 35
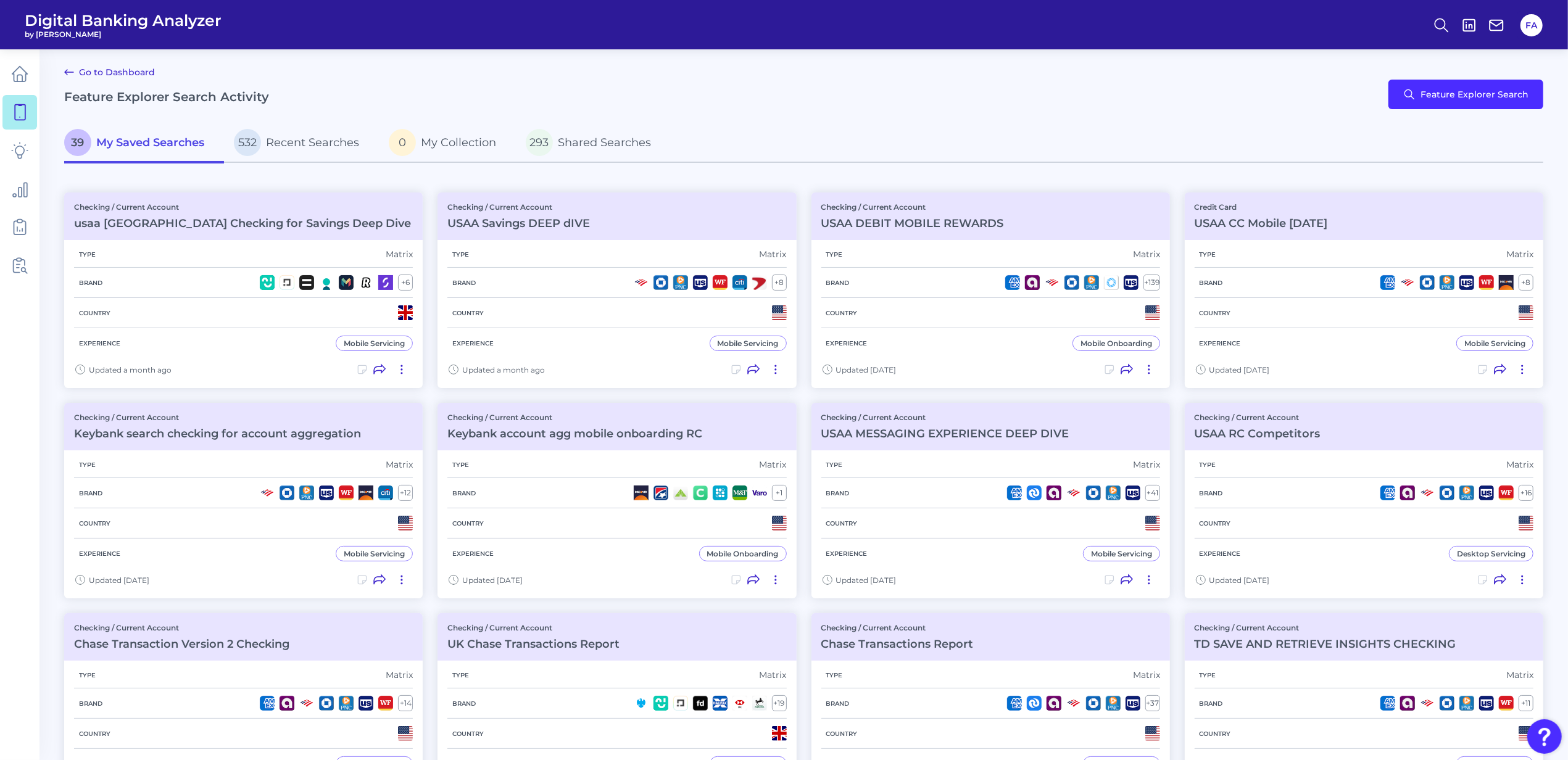
click at [1139, 83] on div "Go to Dashboard Feature Explorer Search Activity Feature Explorer Search" at bounding box center [804, 95] width 1479 height 59
